Goal: Task Accomplishment & Management: Manage account settings

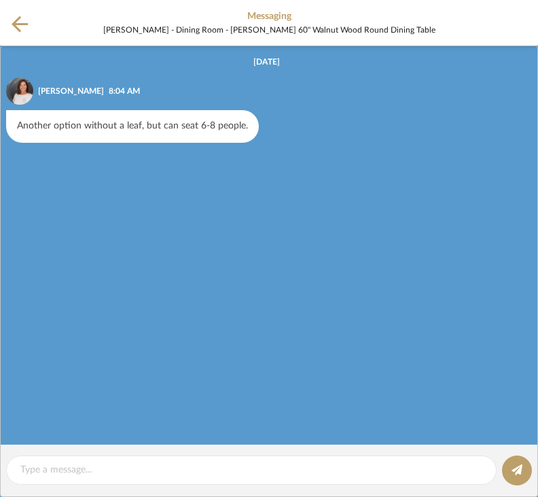
click at [14, 24] on icon at bounding box center [20, 24] width 16 height 16
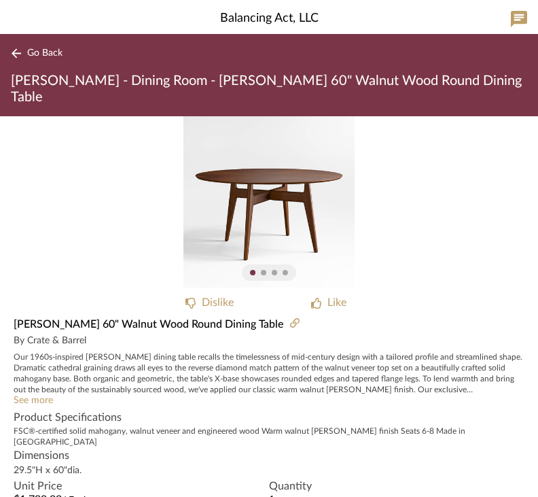
click at [286, 167] on img "0" at bounding box center [269, 201] width 171 height 171
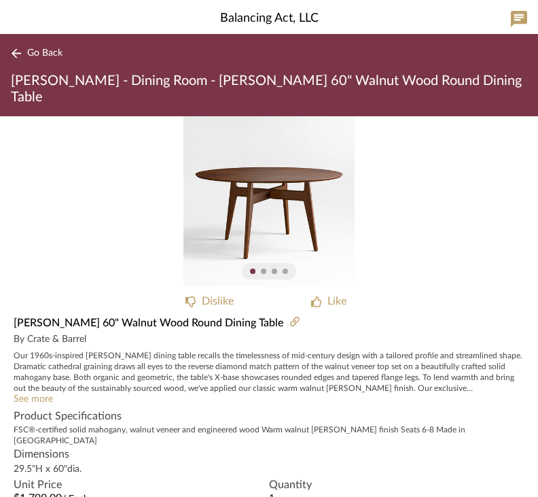
scroll to position [2, 0]
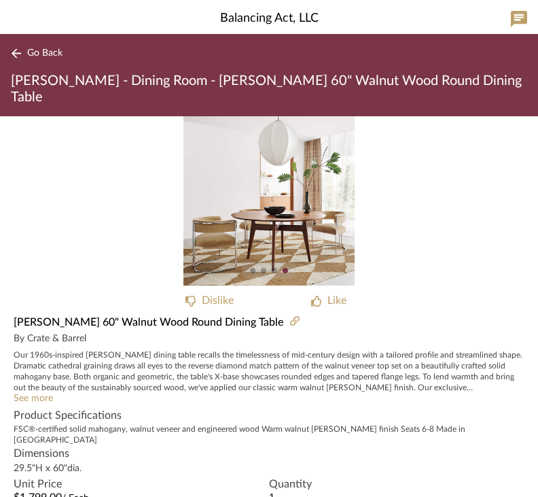
click at [313, 296] on icon at bounding box center [316, 301] width 10 height 11
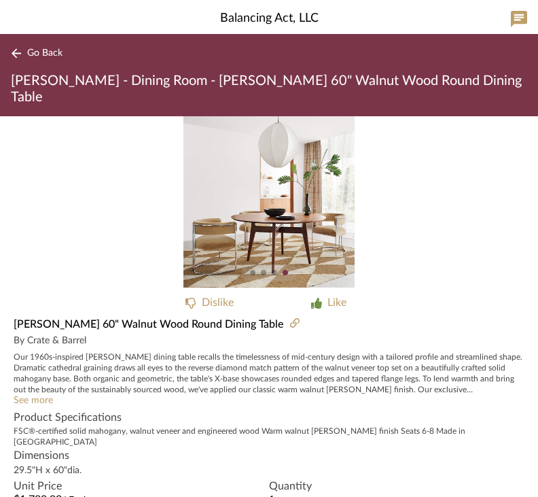
scroll to position [0, 0]
click at [21, 49] on icon at bounding box center [16, 53] width 11 height 10
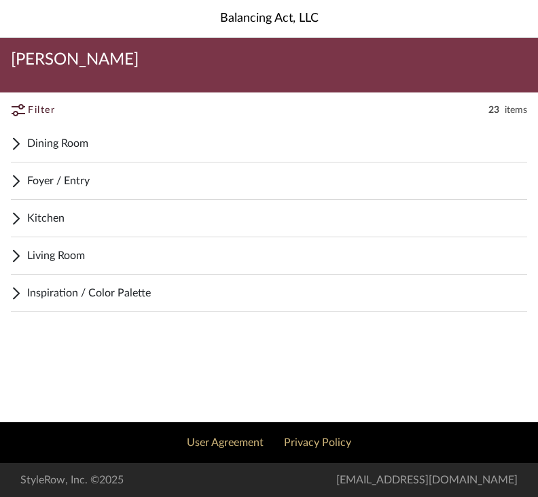
click at [35, 145] on span "Dining Room" at bounding box center [277, 143] width 500 height 16
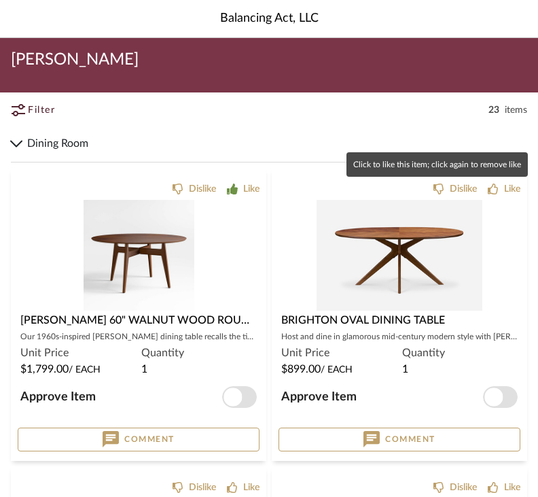
click at [506, 187] on div "Like" at bounding box center [512, 189] width 16 height 14
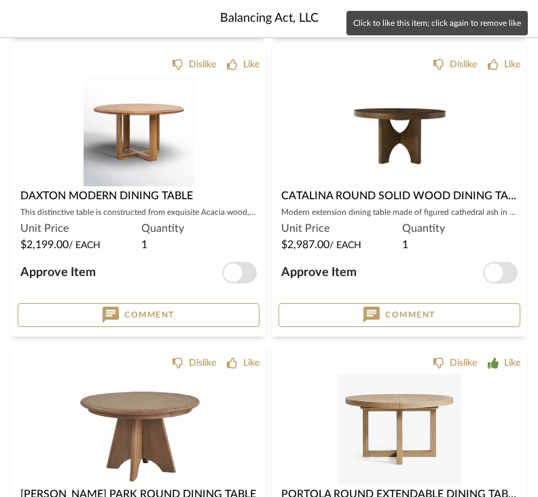
scroll to position [425, 0]
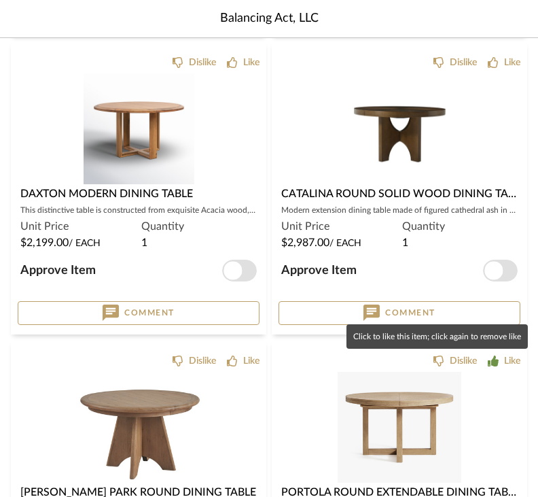
click at [519, 363] on div "Like" at bounding box center [512, 361] width 16 height 14
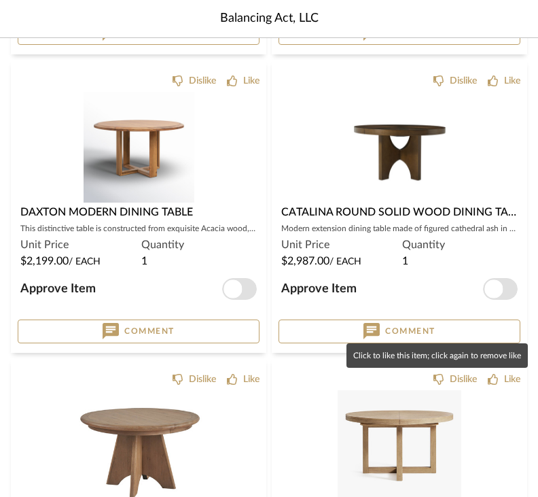
scroll to position [406, 0]
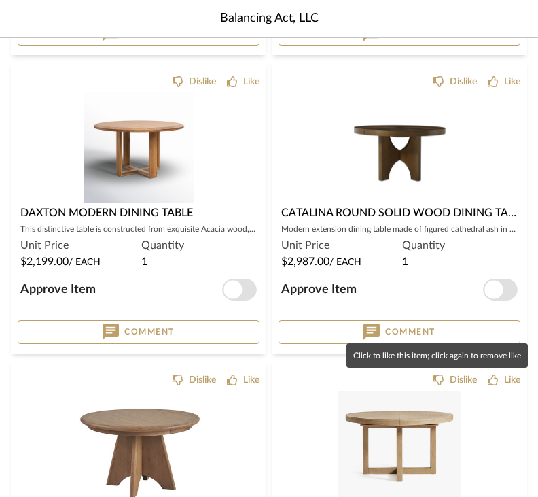
click at [240, 86] on div "Like" at bounding box center [243, 82] width 33 height 14
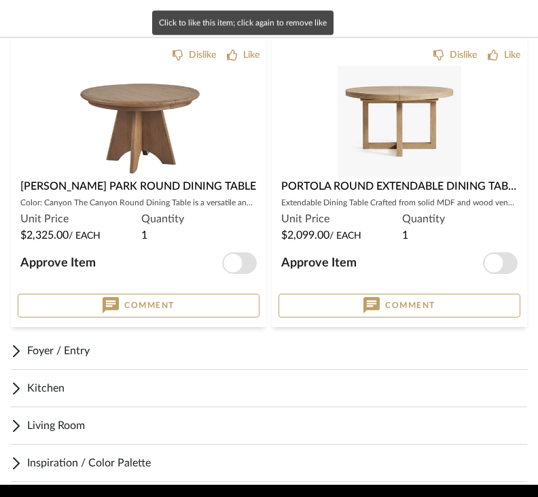
scroll to position [750, 0]
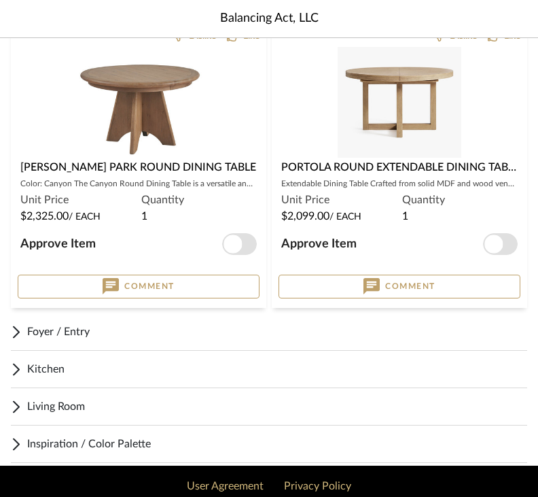
click at [44, 398] on div "Living Room" at bounding box center [269, 406] width 517 height 37
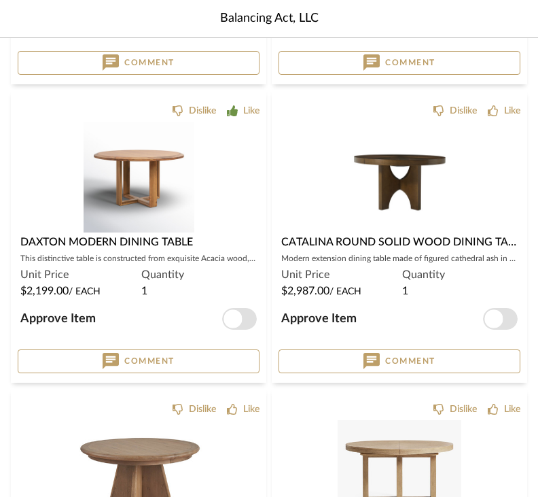
scroll to position [374, 0]
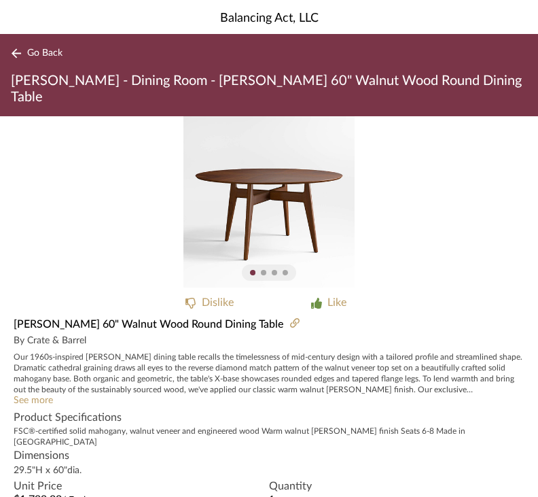
click at [7, 53] on div "Go Back [PERSON_NAME] - Dining Room - [PERSON_NAME] 60" Walnut Wood Round Dinin…" at bounding box center [269, 75] width 538 height 82
click at [14, 51] on icon at bounding box center [17, 53] width 10 height 10
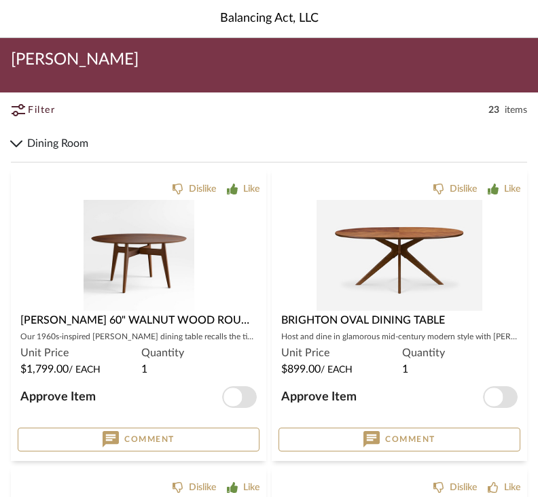
scroll to position [375, 0]
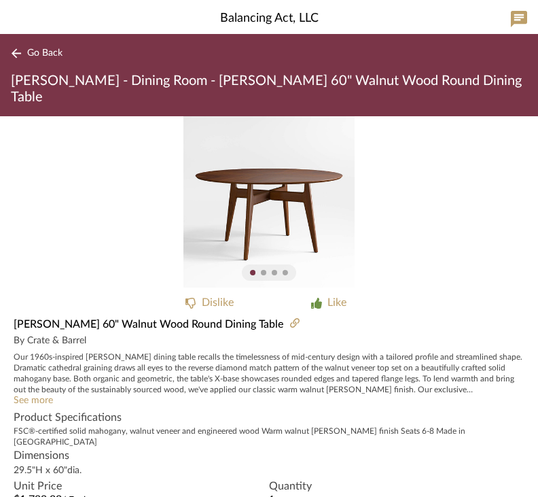
click at [41, 60] on button "Go Back" at bounding box center [39, 53] width 56 height 17
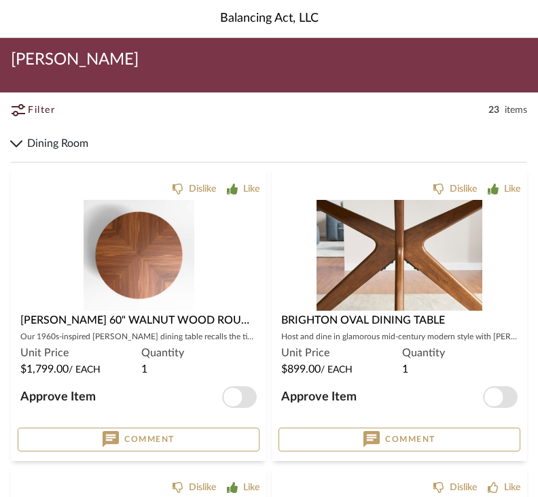
click at [33, 224] on div "2" at bounding box center [139, 255] width 242 height 111
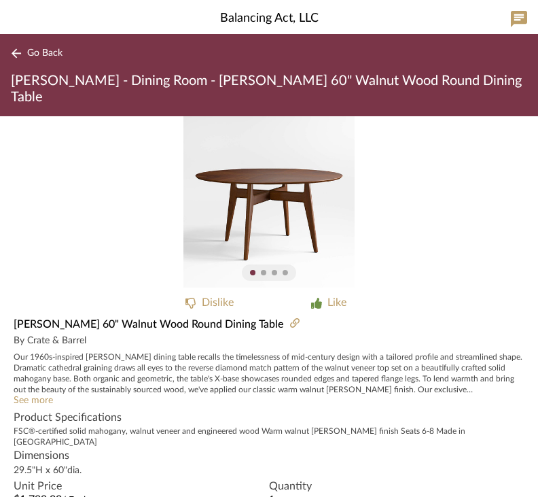
click at [86, 212] on div "0" at bounding box center [269, 201] width 538 height 171
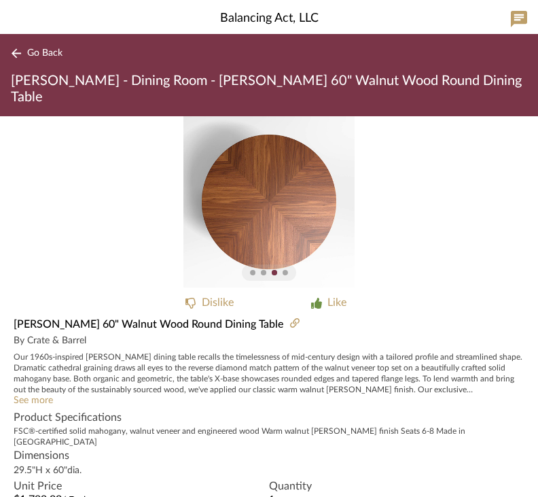
click at [33, 48] on span "Go Back" at bounding box center [44, 54] width 35 height 12
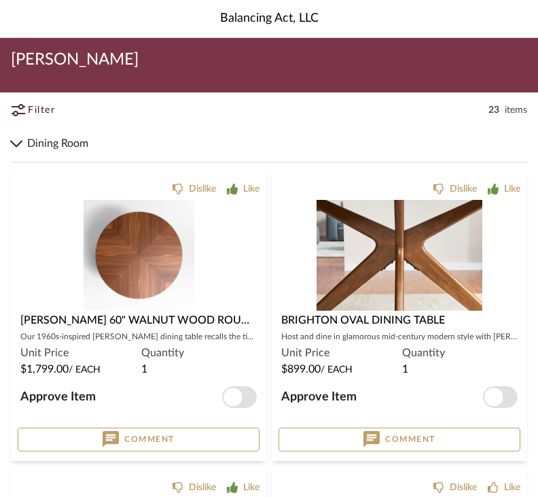
click at [309, 231] on div "1" at bounding box center [400, 255] width 242 height 111
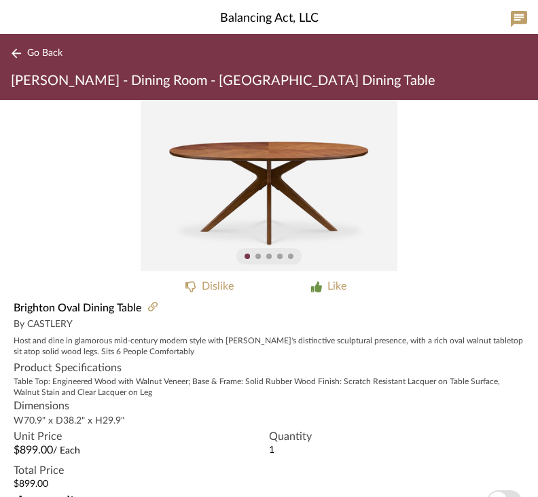
click at [35, 55] on span "Go Back" at bounding box center [44, 54] width 35 height 12
